Goal: Transaction & Acquisition: Register for event/course

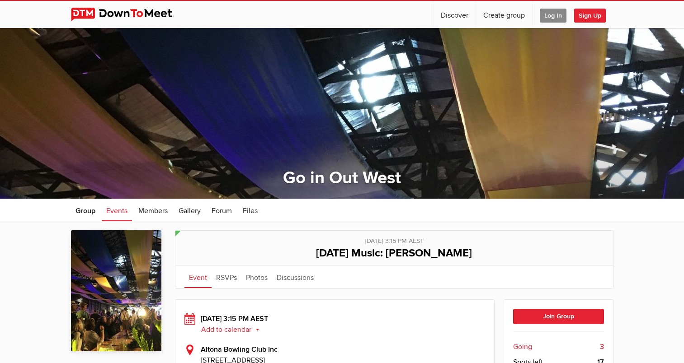
scroll to position [270, 0]
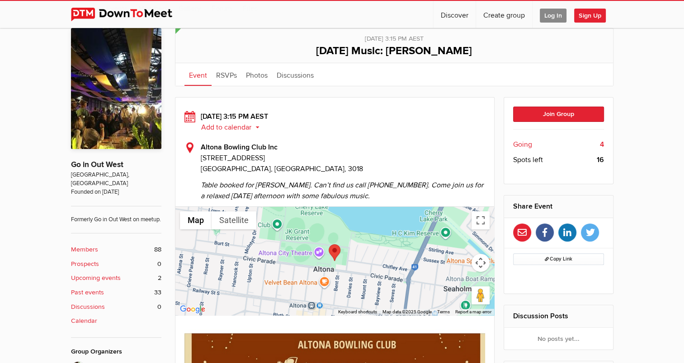
scroll to position [242, 0]
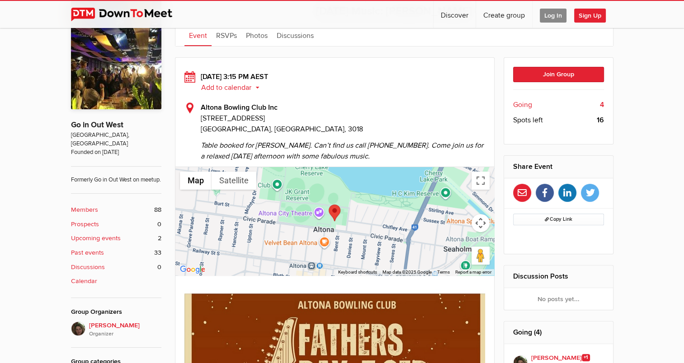
click at [519, 105] on span "Going" at bounding box center [522, 104] width 19 height 11
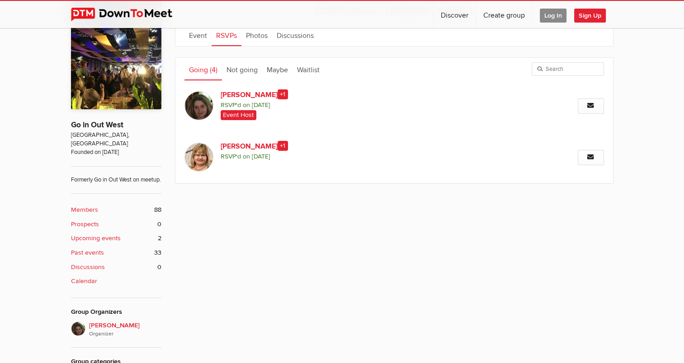
scroll to position [199, 0]
